Goal: Task Accomplishment & Management: Manage account settings

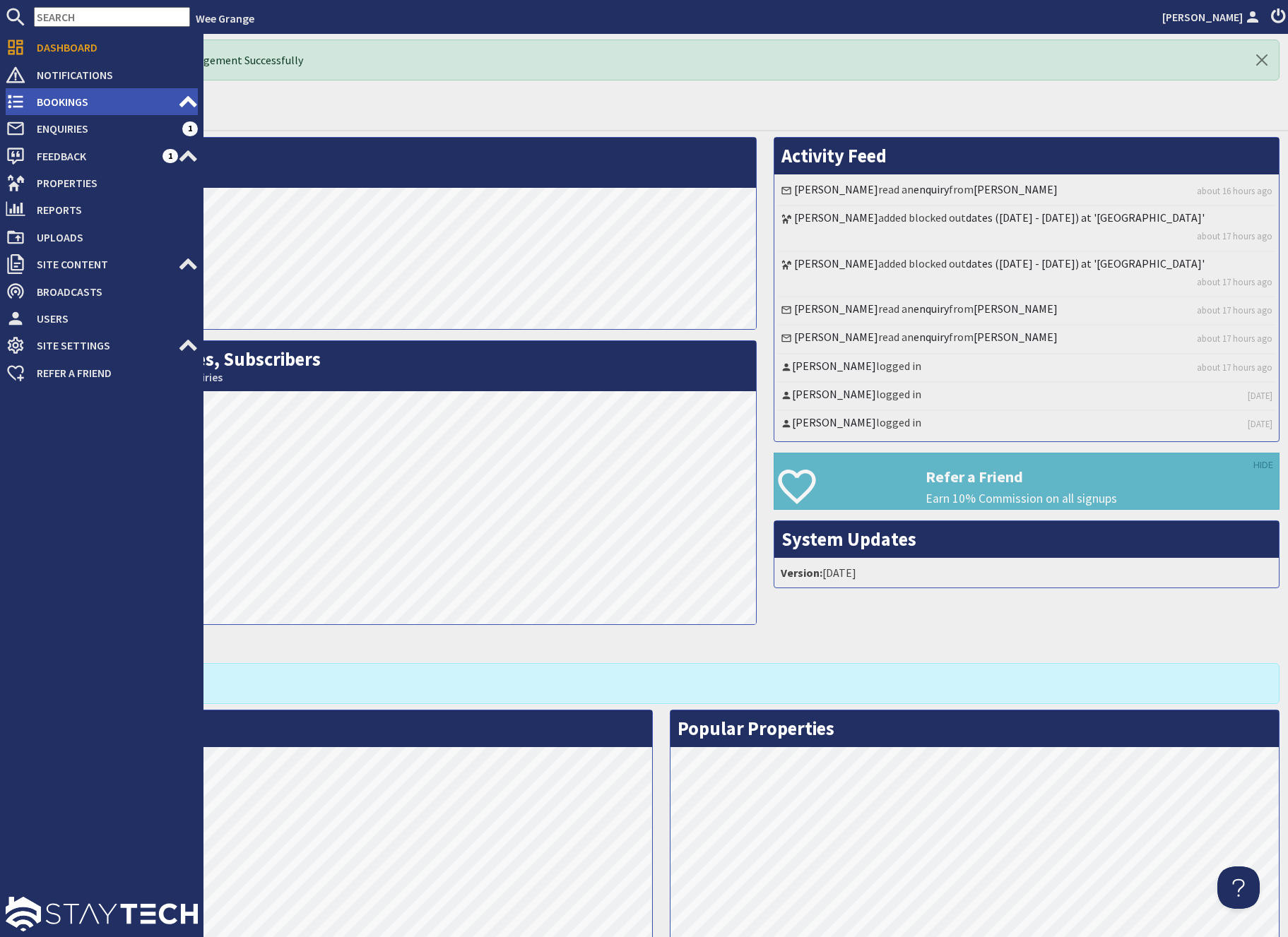
click at [62, 105] on span "Bookings" at bounding box center [102, 102] width 152 height 23
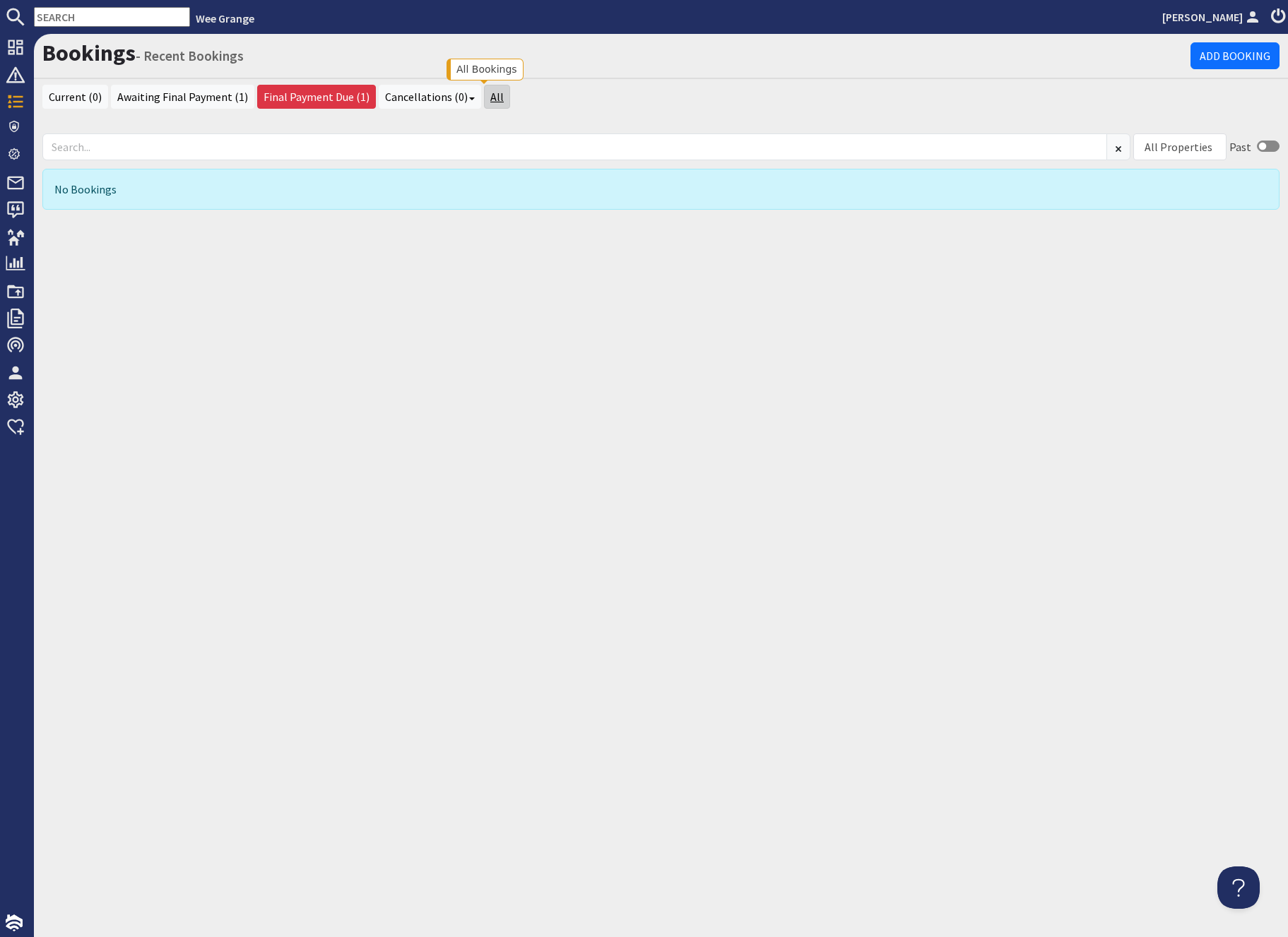
click at [484, 92] on link "All" at bounding box center [497, 96] width 26 height 24
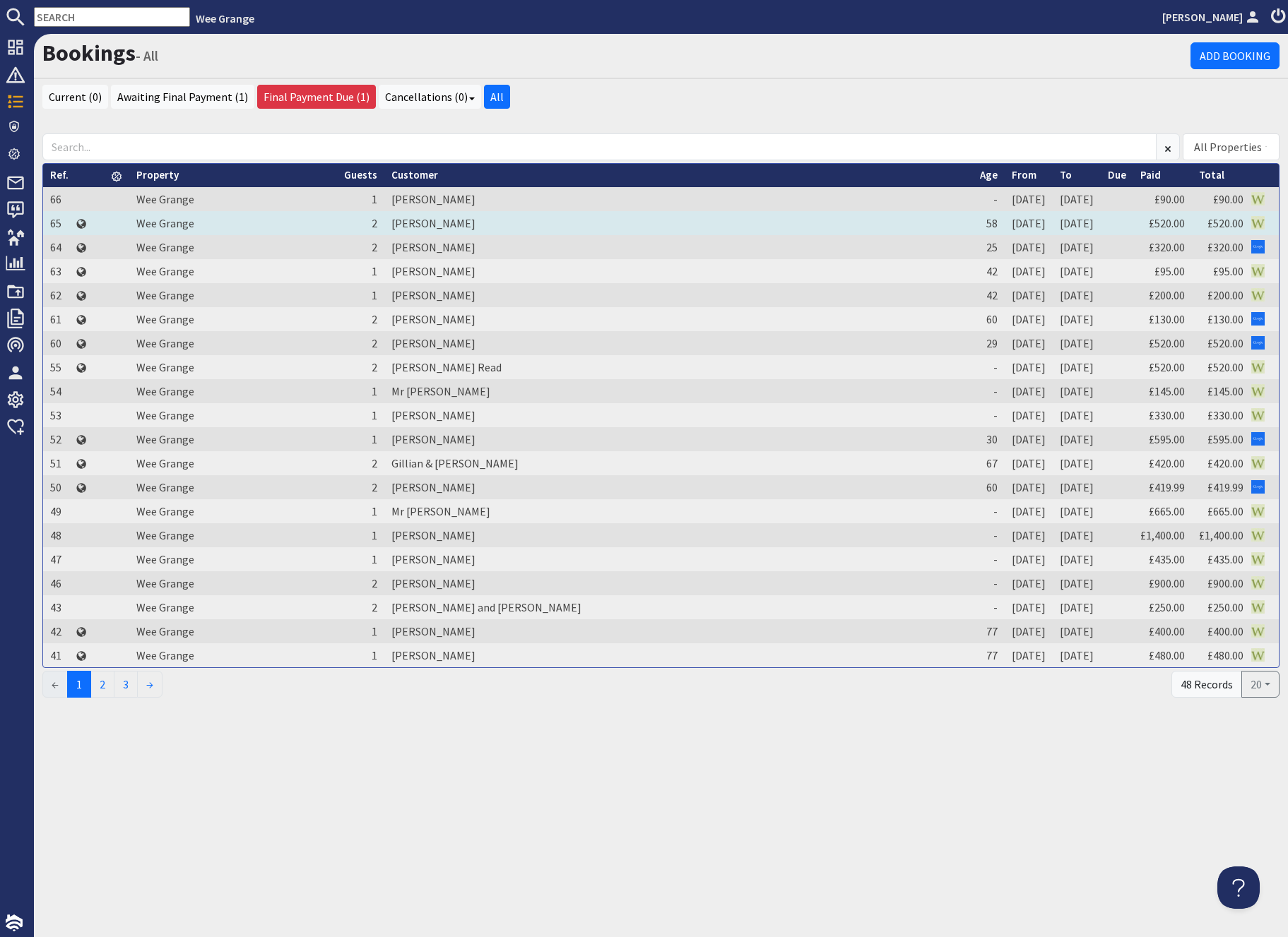
click at [266, 225] on td "Wee Grange" at bounding box center [233, 223] width 207 height 24
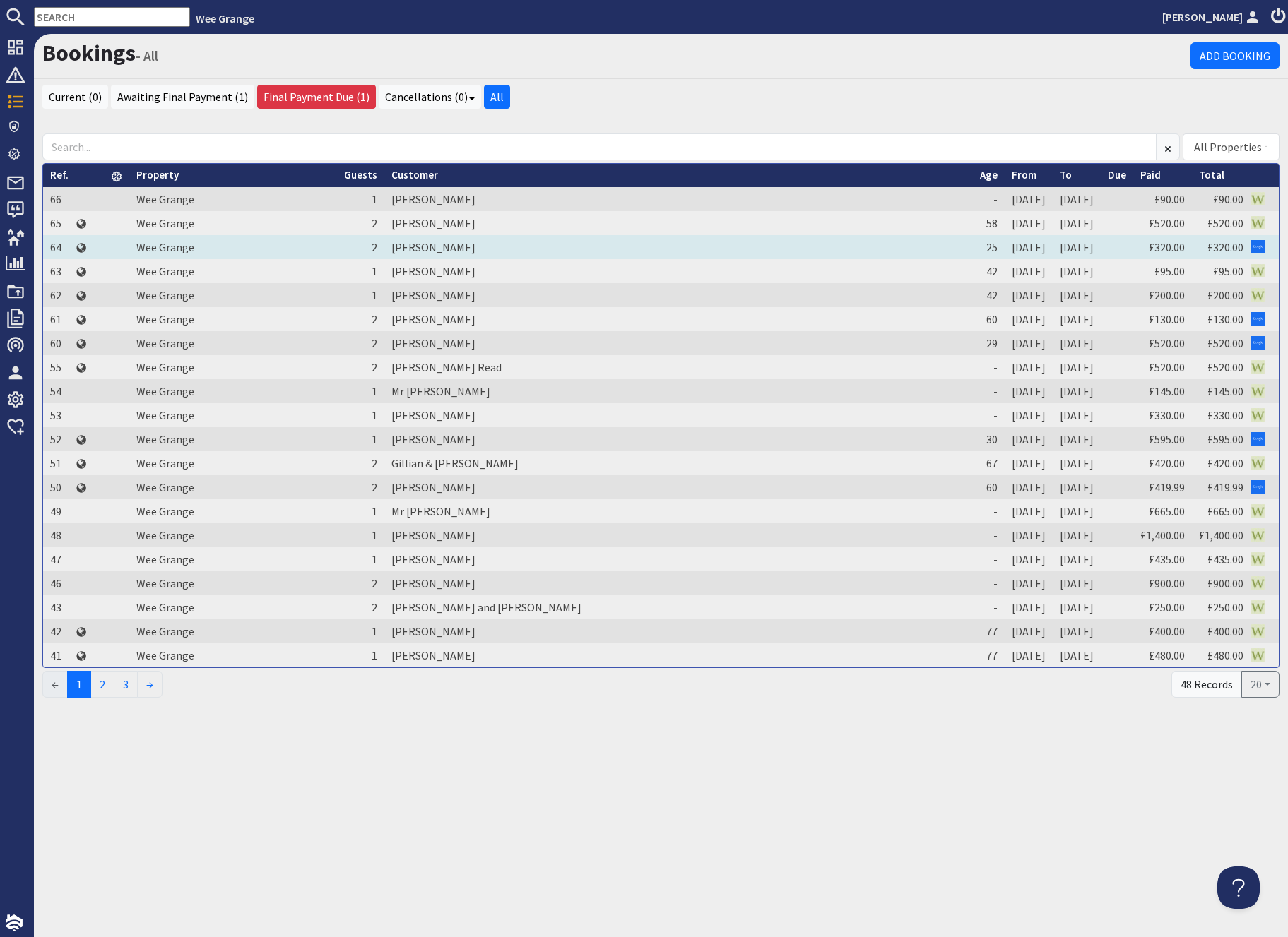
click at [294, 243] on td "Wee Grange" at bounding box center [233, 247] width 207 height 24
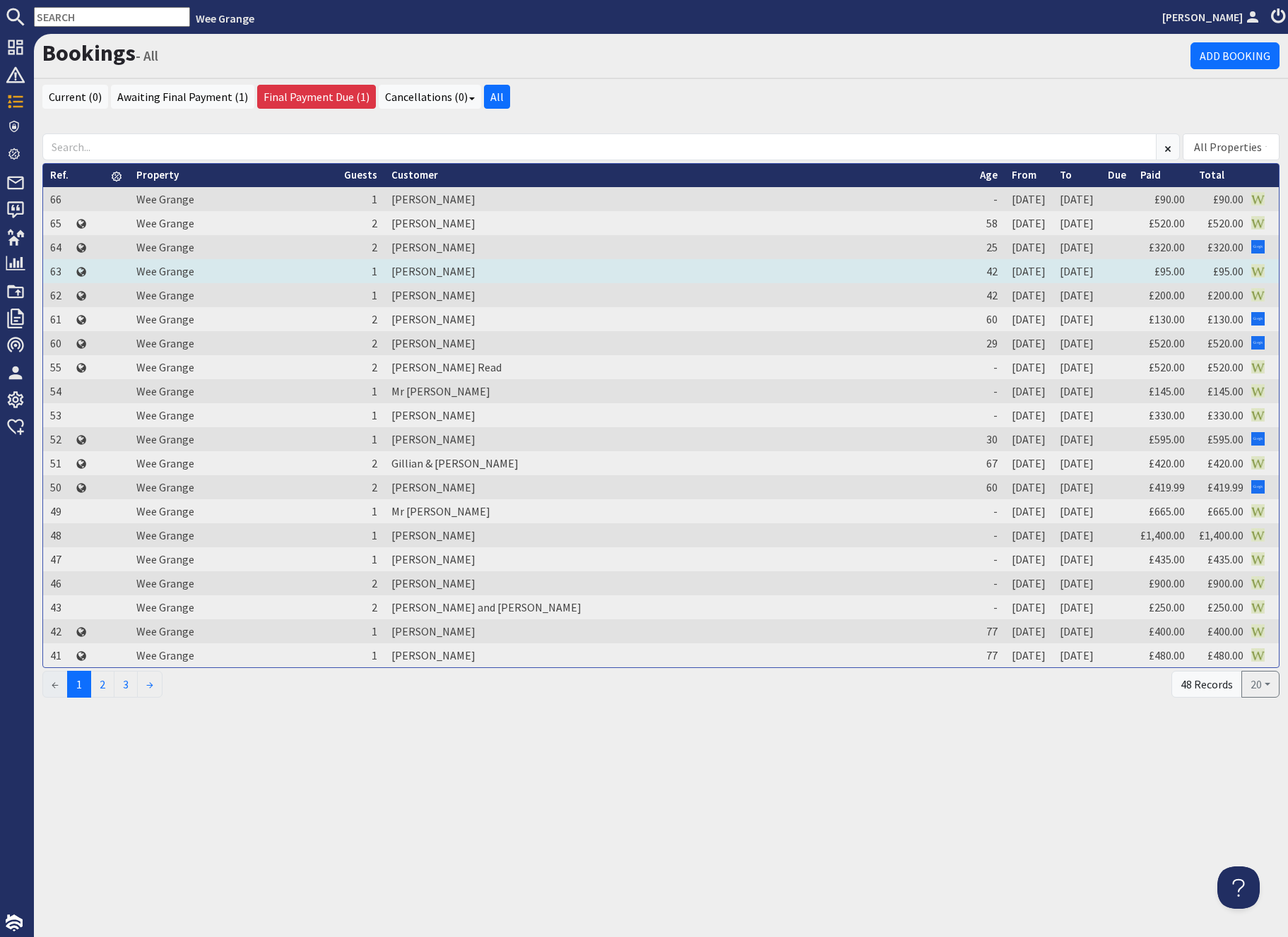
click at [308, 271] on td "Wee Grange" at bounding box center [233, 271] width 207 height 24
